Goal: Find specific page/section: Find specific page/section

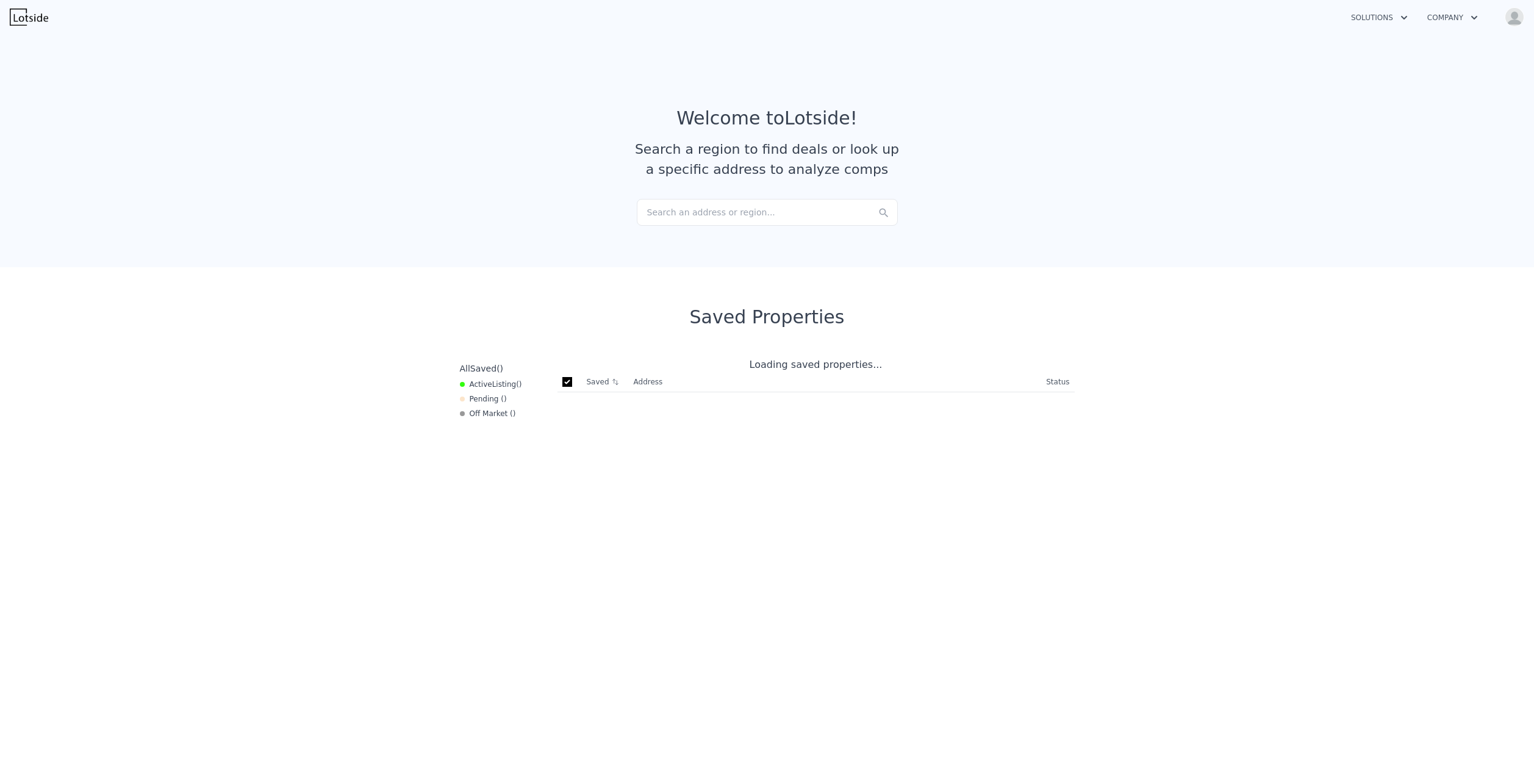
checkbox input "true"
click at [741, 208] on div "Search an address or region..." at bounding box center [767, 212] width 261 height 27
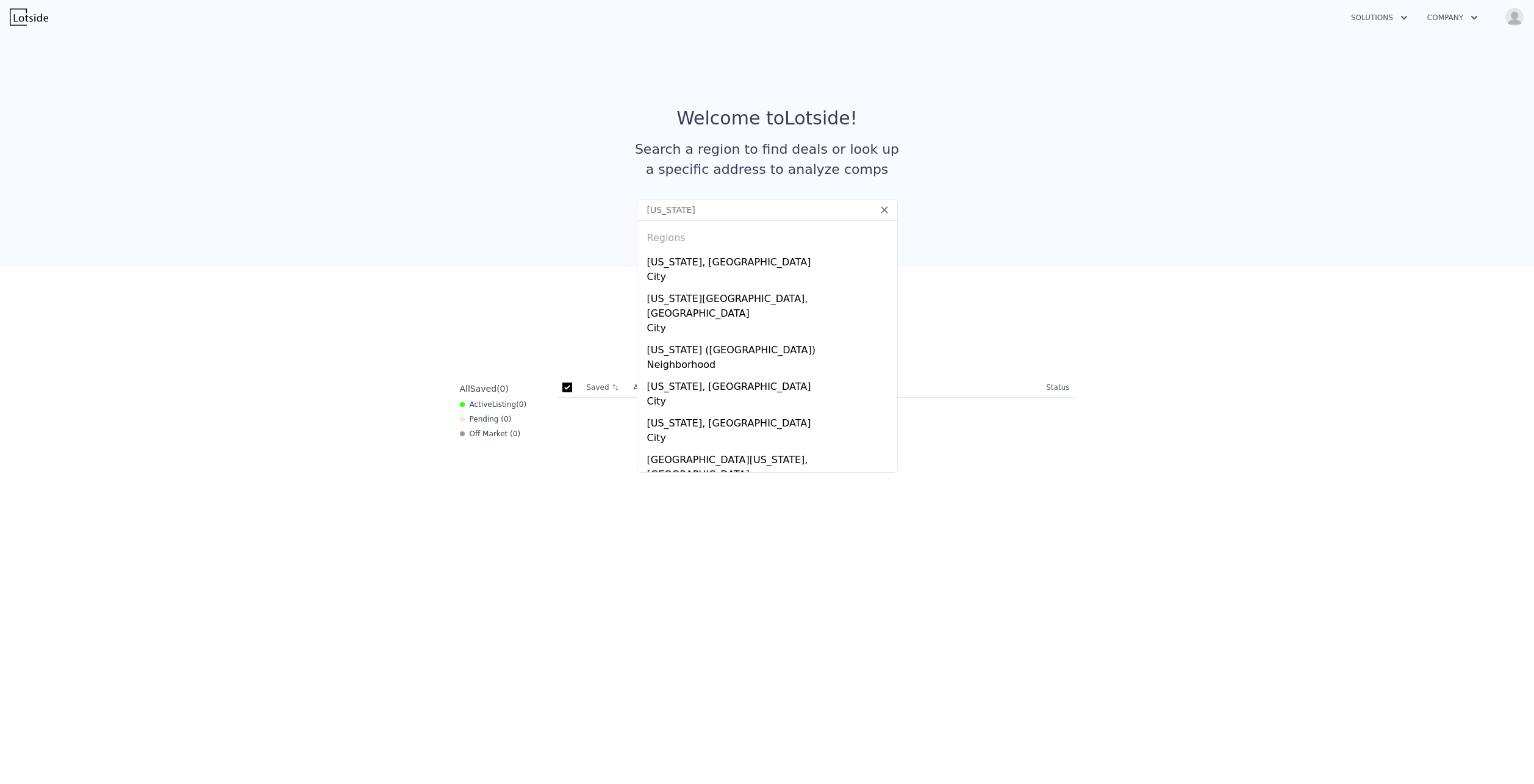
click at [721, 207] on input "[US_STATE]" at bounding box center [767, 210] width 261 height 22
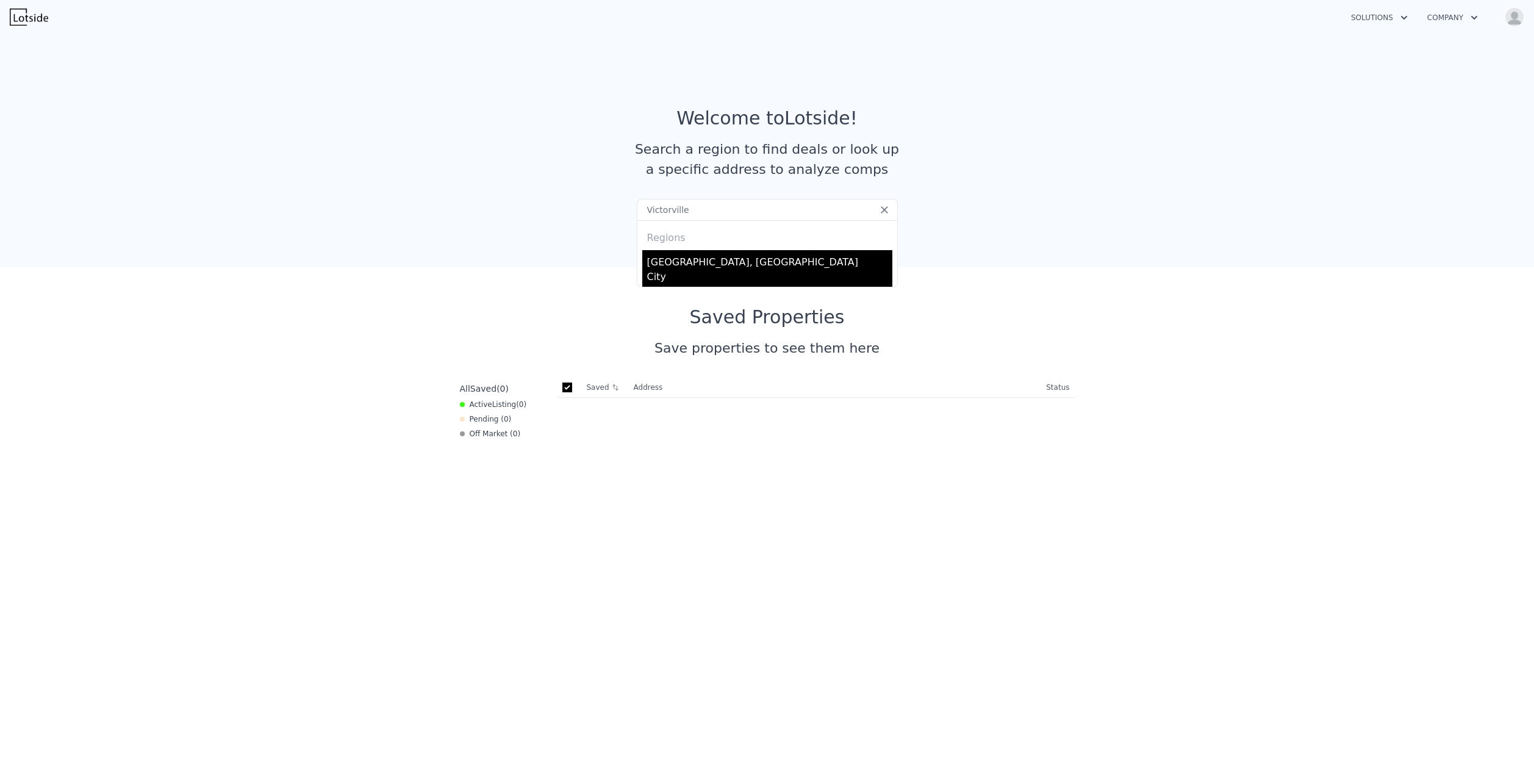
type input "Victorville"
click at [713, 260] on div "[GEOGRAPHIC_DATA], [GEOGRAPHIC_DATA]" at bounding box center [770, 260] width 245 height 20
